Goal: Task Accomplishment & Management: Manage account settings

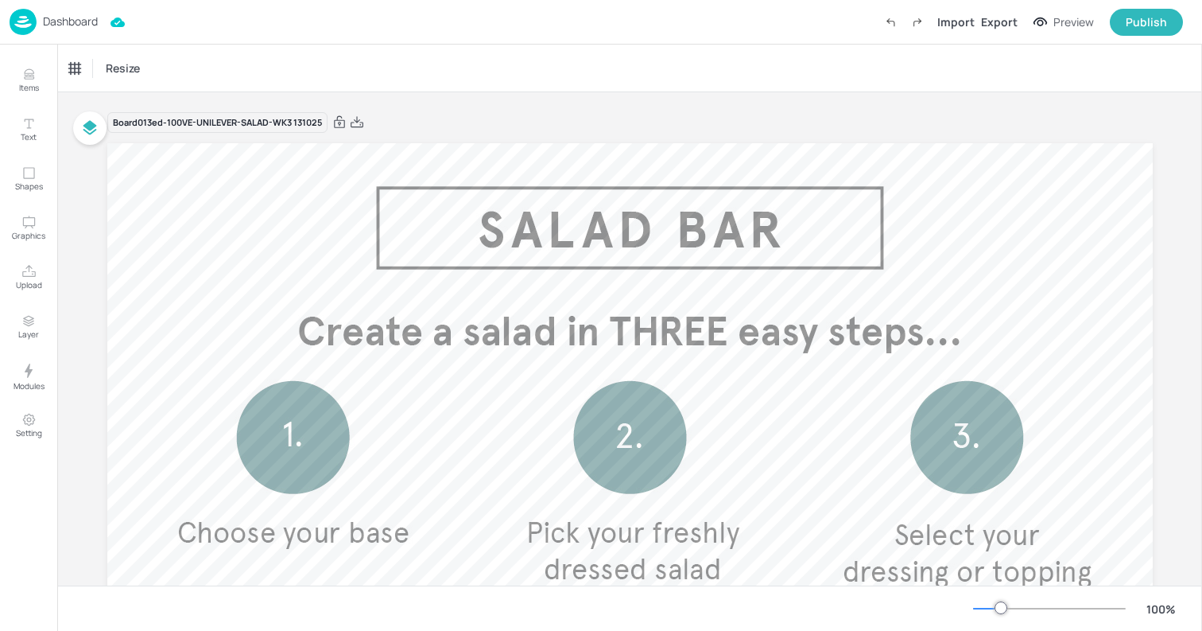
click at [56, 17] on p "Dashboard" at bounding box center [70, 21] width 55 height 11
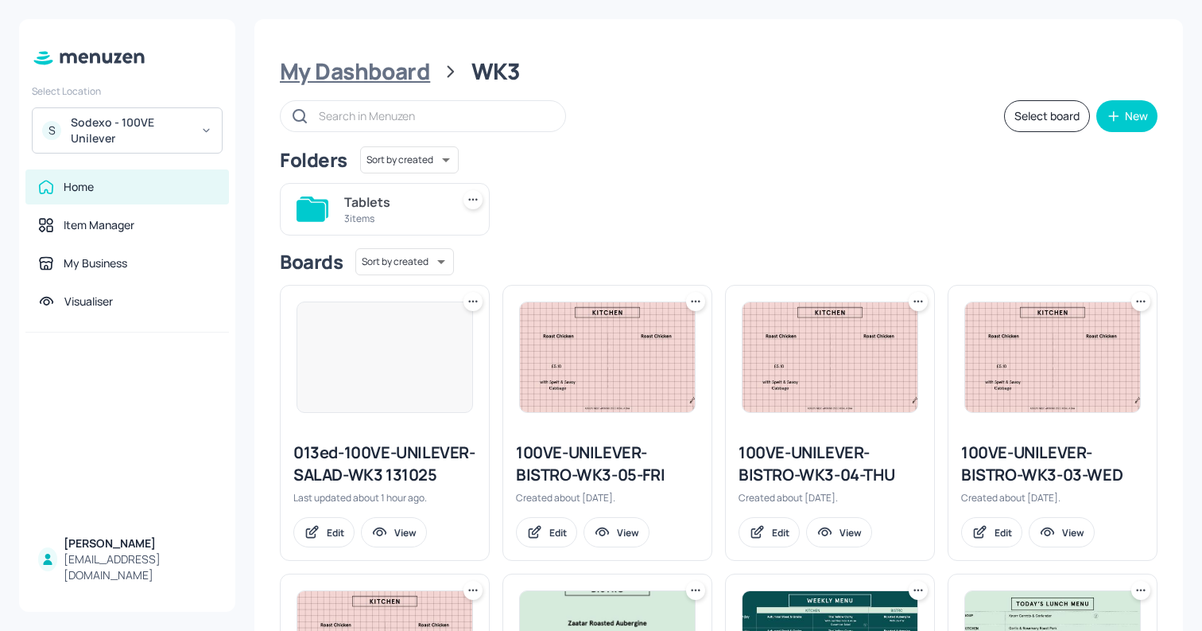
click at [339, 84] on div "My Dashboard" at bounding box center [355, 71] width 150 height 29
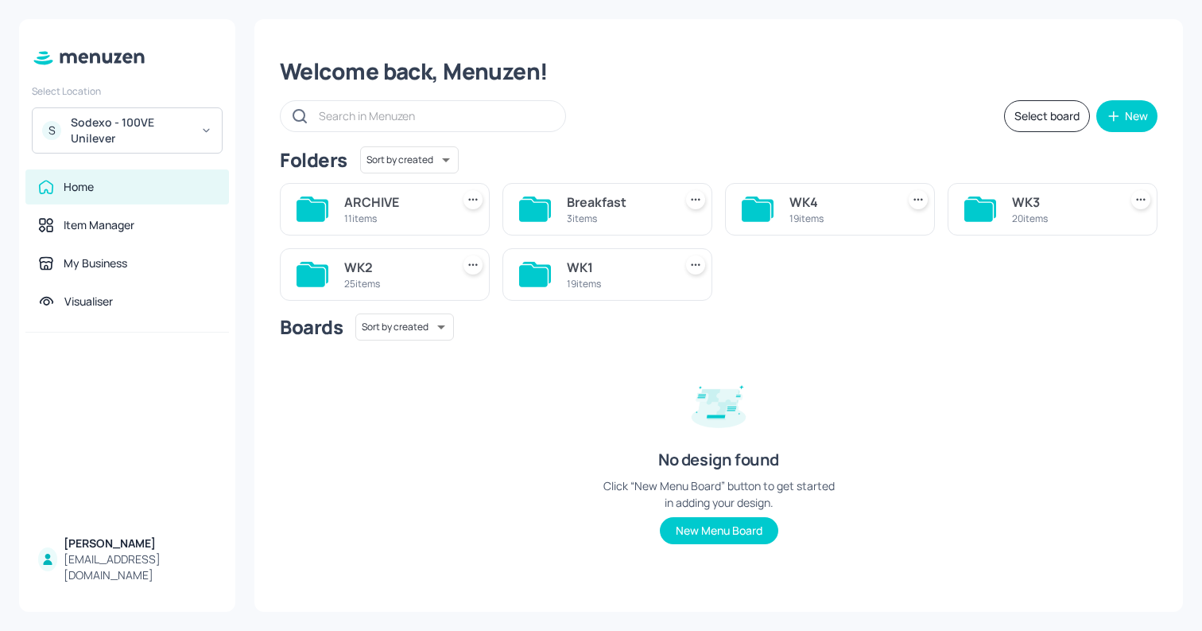
click at [135, 110] on div "S Sodexo - 100VE Unilever" at bounding box center [127, 130] width 191 height 46
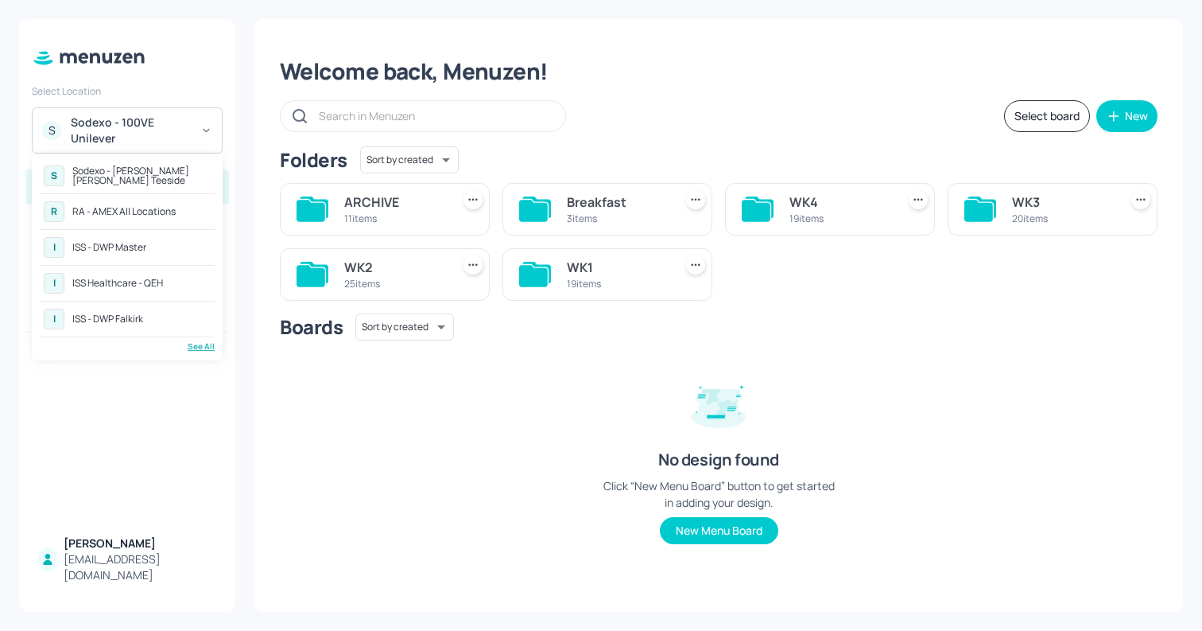
click at [188, 340] on div "See All" at bounding box center [127, 346] width 175 height 12
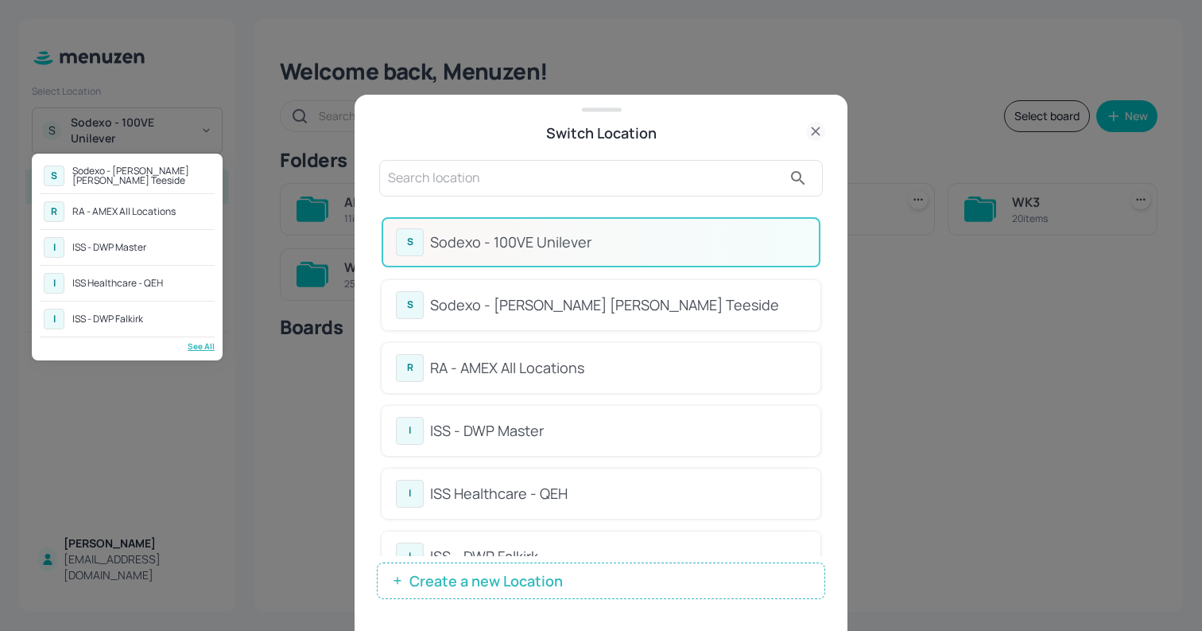
click at [713, 356] on div at bounding box center [601, 315] width 1202 height 631
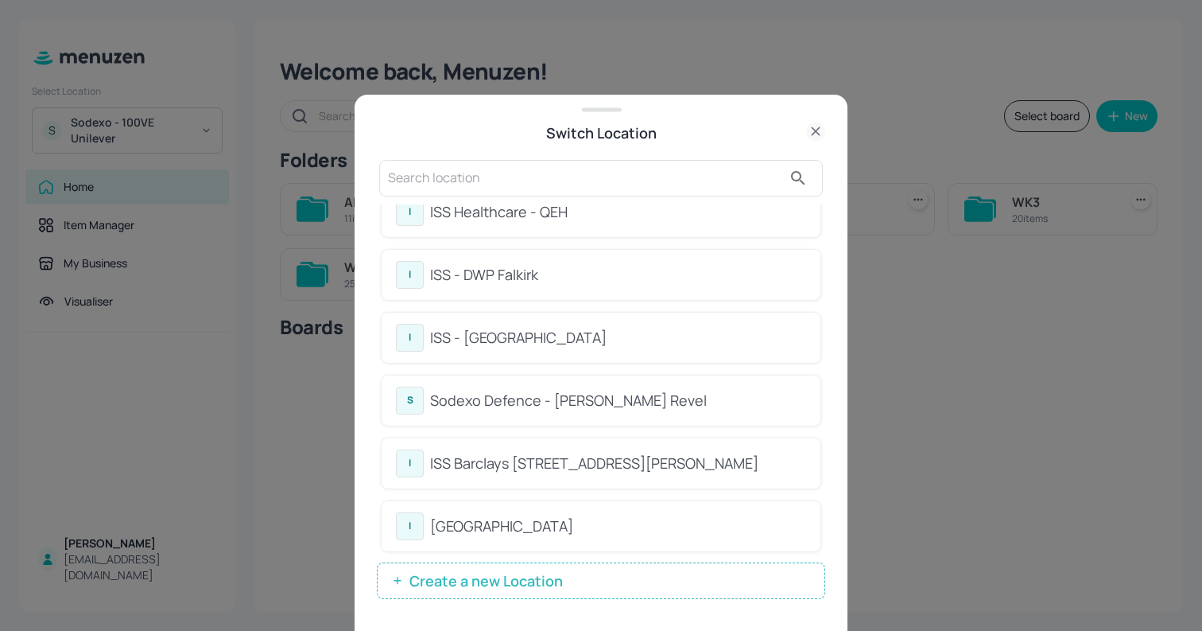
scroll to position [378, 0]
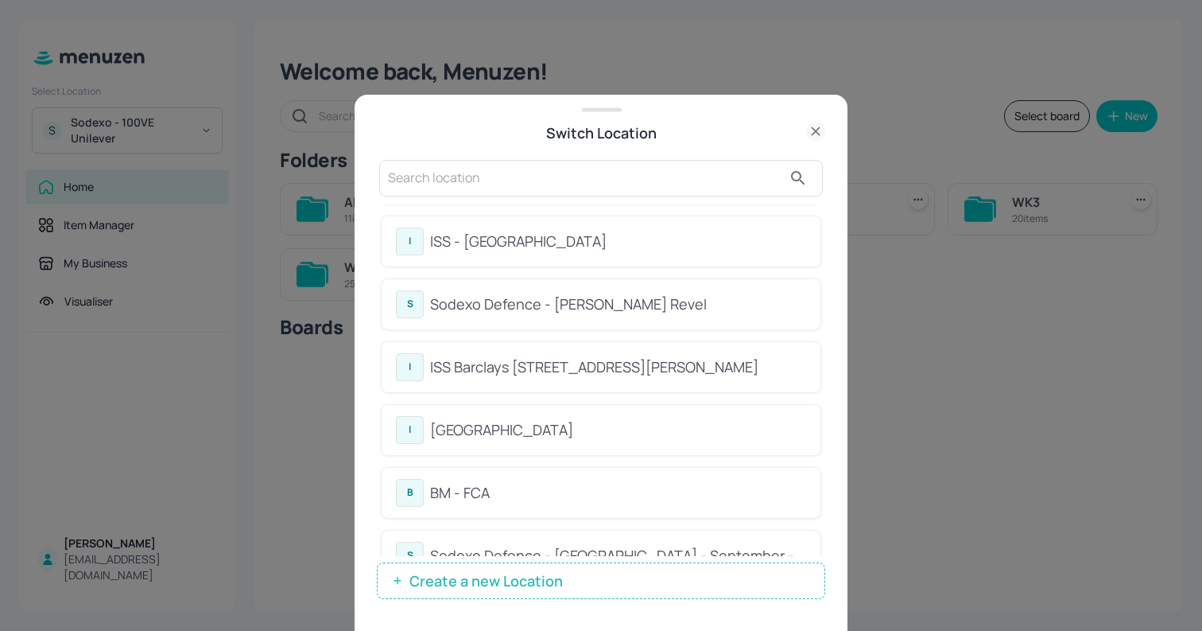
click at [547, 190] on input "text" at bounding box center [585, 177] width 394 height 25
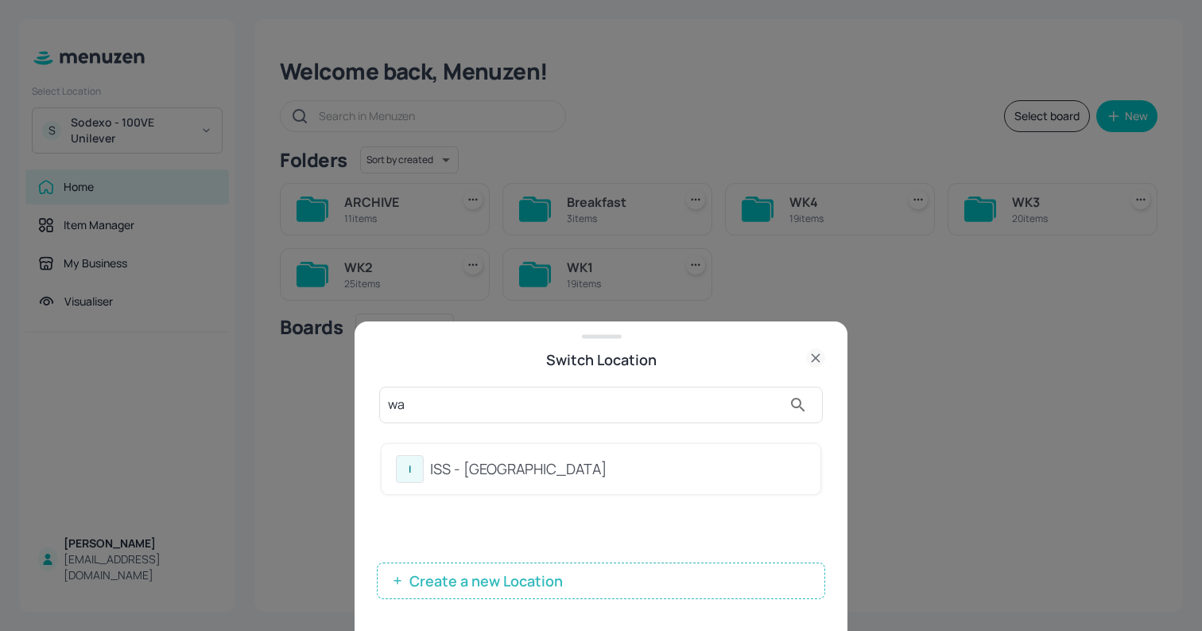
scroll to position [0, 0]
type input "war"
click at [460, 460] on div "ISS - [GEOGRAPHIC_DATA]" at bounding box center [618, 468] width 376 height 21
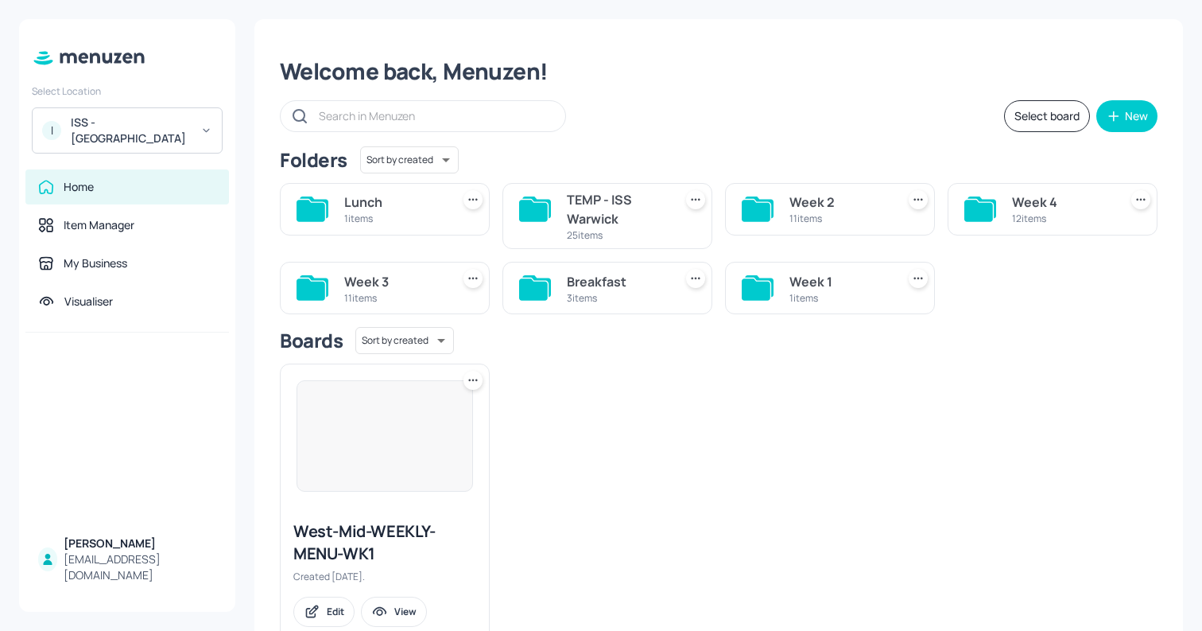
click at [627, 231] on div "25 items" at bounding box center [617, 235] width 100 height 14
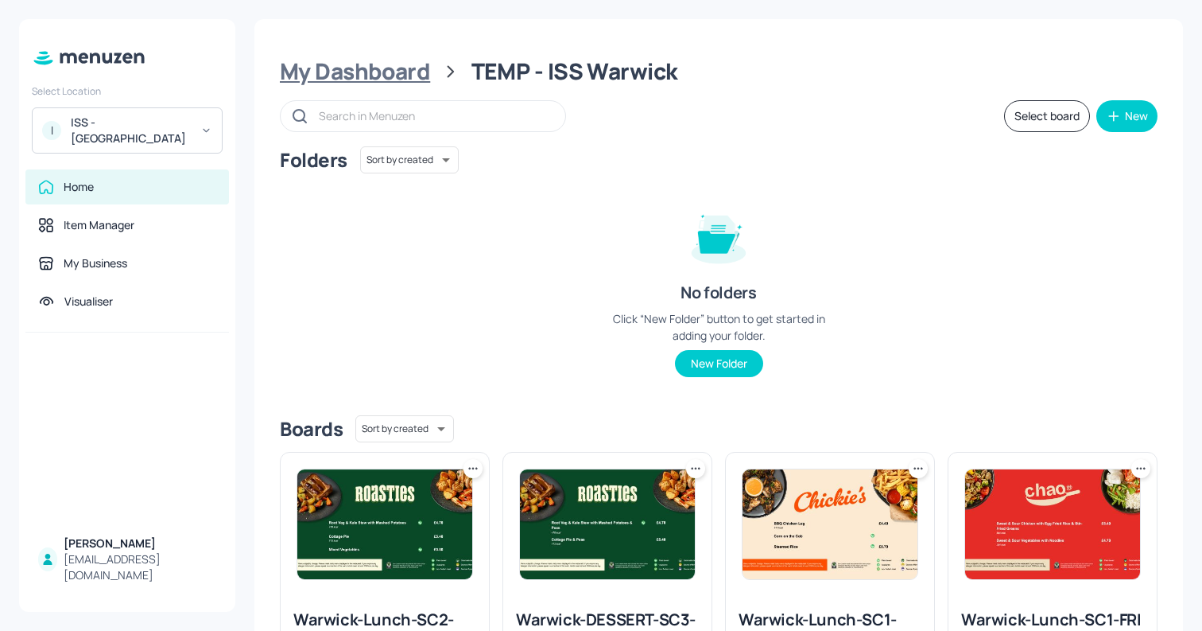
click at [402, 74] on div "My Dashboard" at bounding box center [355, 71] width 150 height 29
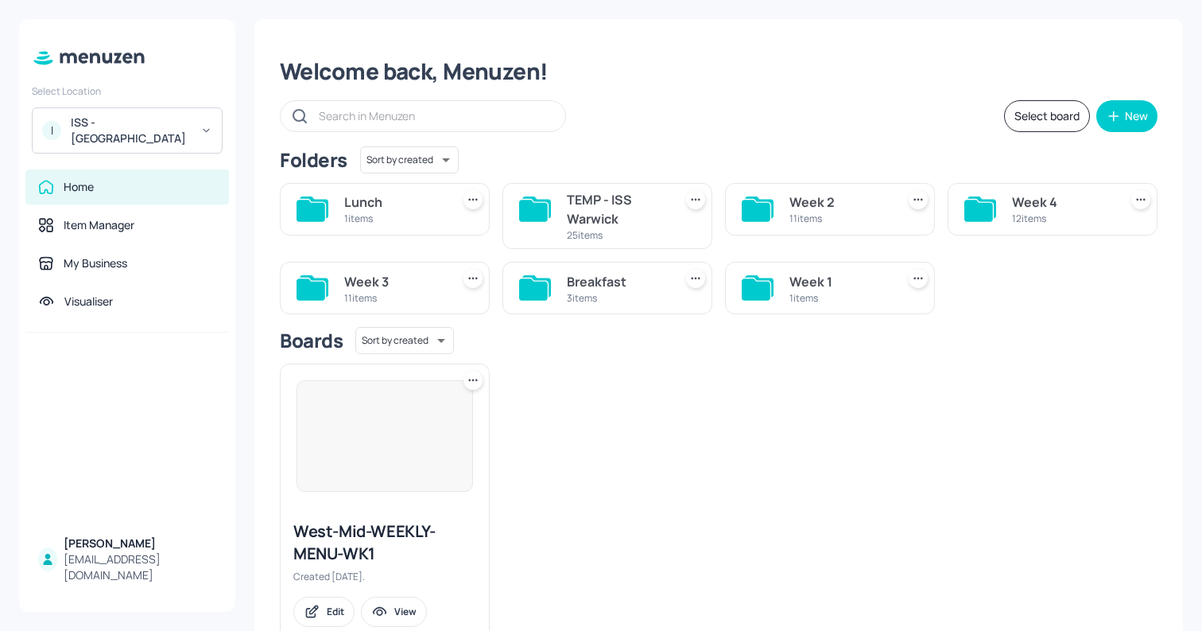
click at [396, 216] on div "1 items" at bounding box center [394, 219] width 100 height 14
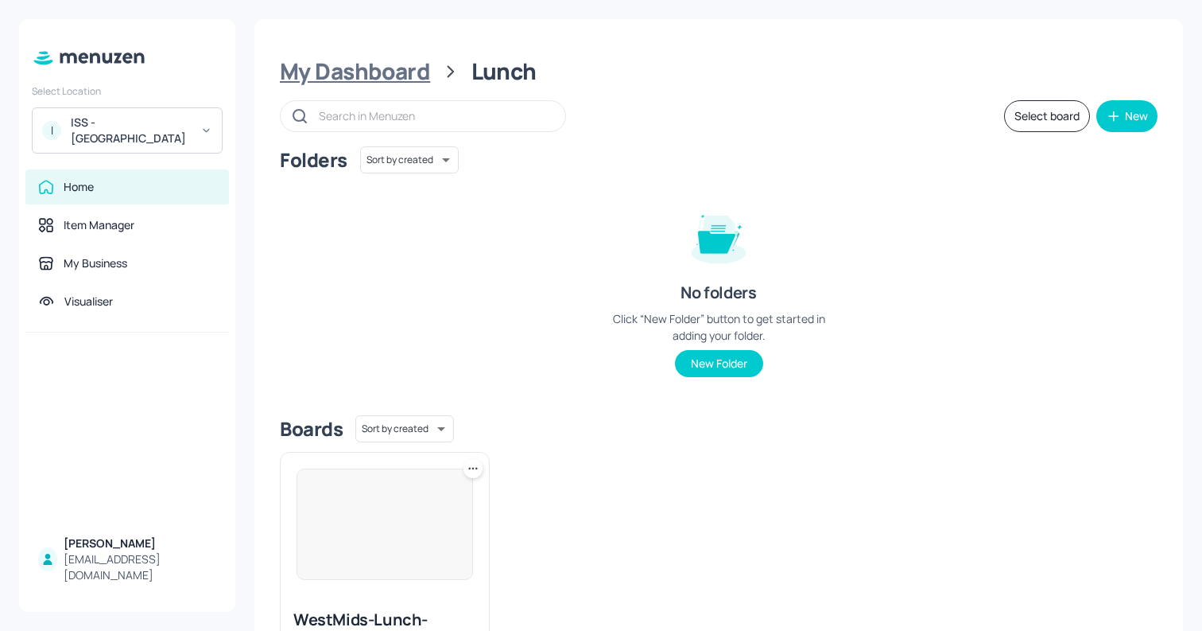
click at [395, 82] on div "My Dashboard" at bounding box center [355, 71] width 150 height 29
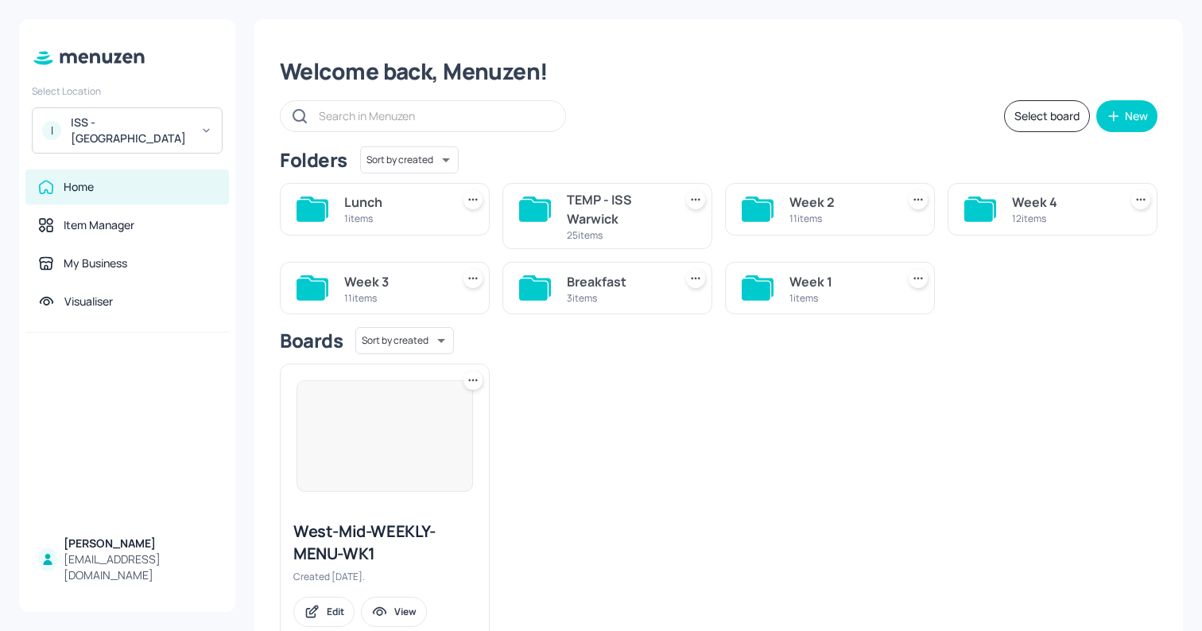
click at [474, 279] on icon at bounding box center [473, 278] width 16 height 16
click at [421, 309] on div "Rename" at bounding box center [411, 310] width 127 height 27
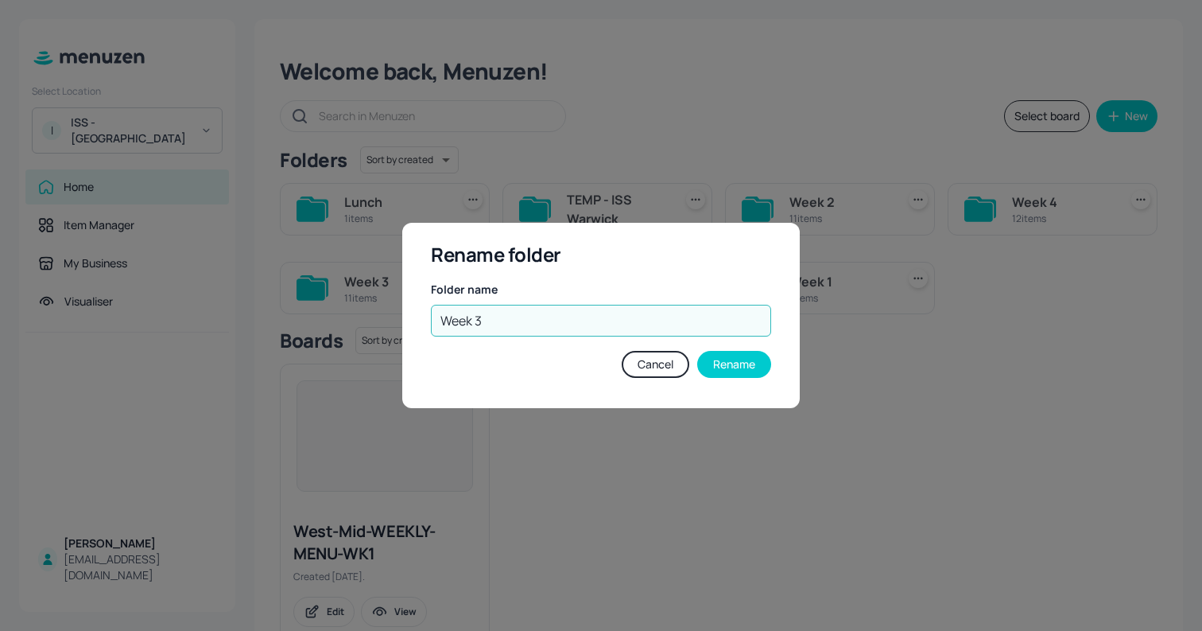
click at [522, 324] on input "Week 3" at bounding box center [601, 321] width 340 height 32
click at [684, 365] on button "Cancel" at bounding box center [656, 364] width 68 height 27
type input "Week 3"
